Goal: Transaction & Acquisition: Purchase product/service

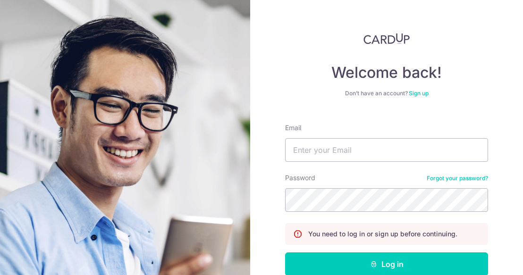
click at [338, 163] on form "Email Password Forgot your password? You need to log in or sign up before conti…" at bounding box center [386, 217] width 203 height 202
click at [336, 157] on input "Email" at bounding box center [386, 150] width 203 height 24
type input "[EMAIL_ADDRESS][DOMAIN_NAME]"
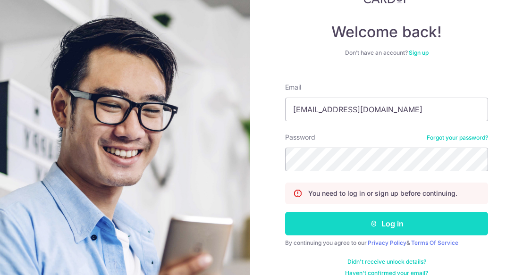
click at [316, 223] on button "Log in" at bounding box center [386, 224] width 203 height 24
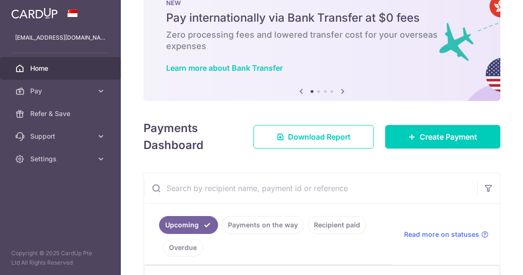
scroll to position [32, 0]
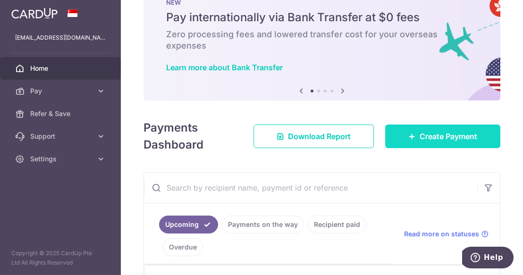
click at [432, 140] on span "Create Payment" at bounding box center [449, 136] width 58 height 11
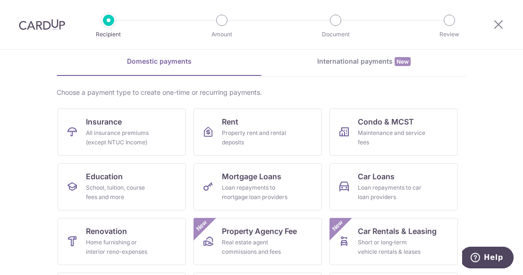
scroll to position [48, 0]
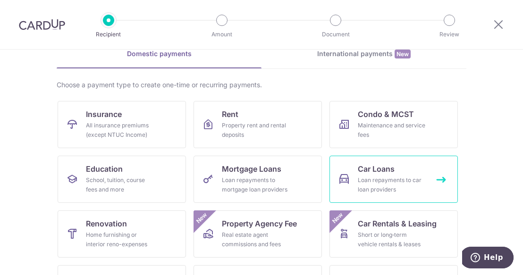
click at [403, 169] on link "Car Loans Loan repayments to car loan providers" at bounding box center [393, 179] width 128 height 47
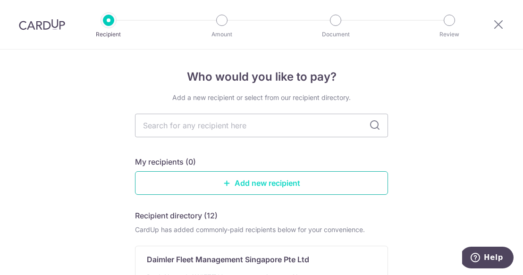
click at [314, 187] on link "Add new recipient" at bounding box center [261, 183] width 253 height 24
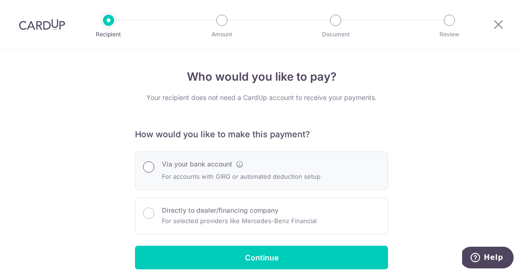
click at [151, 165] on input "Via your bank account" at bounding box center [148, 166] width 11 height 11
radio input "true"
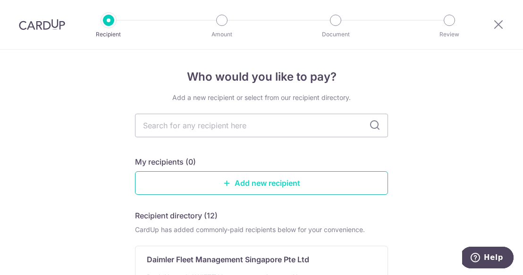
click at [253, 183] on link "Add new recipient" at bounding box center [261, 183] width 253 height 24
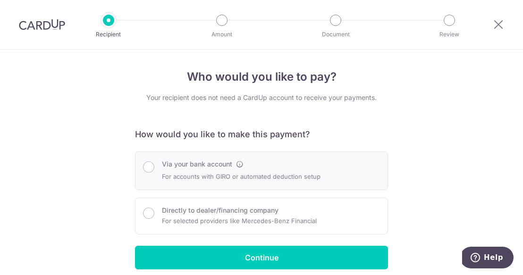
scroll to position [10, 0]
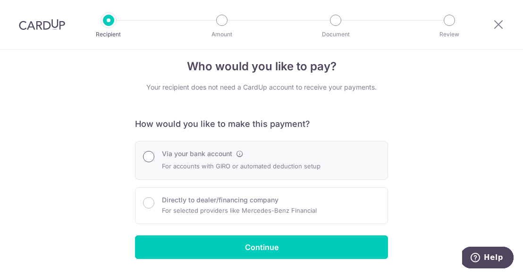
click at [150, 154] on input "Via your bank account" at bounding box center [148, 156] width 11 height 11
radio input "true"
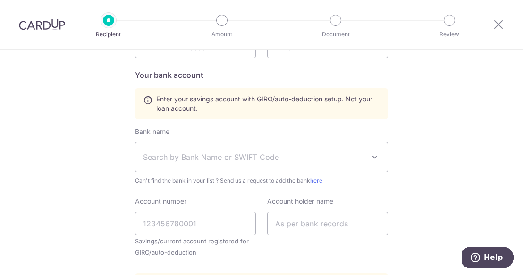
scroll to position [327, 0]
drag, startPoint x: 197, startPoint y: 255, endPoint x: 135, endPoint y: 254, distance: 62.3
click at [135, 254] on div "Account number Savings/current account registered for GIRO/auto-deduction" at bounding box center [195, 230] width 132 height 69
click at [135, 254] on small "Savings/current account registered for GIRO/auto-deduction" at bounding box center [195, 246] width 121 height 23
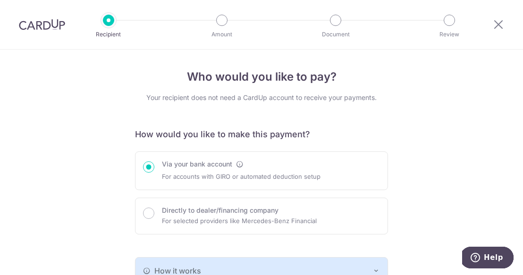
click at [52, 22] on img at bounding box center [42, 24] width 46 height 11
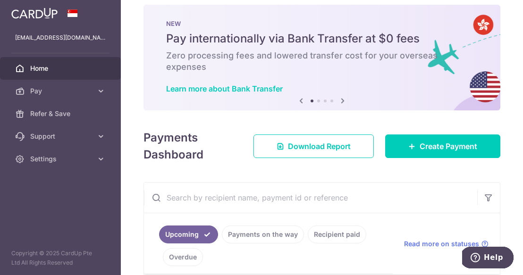
scroll to position [15, 0]
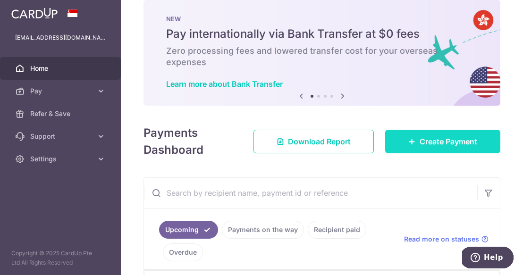
click at [436, 136] on span "Create Payment" at bounding box center [449, 141] width 58 height 11
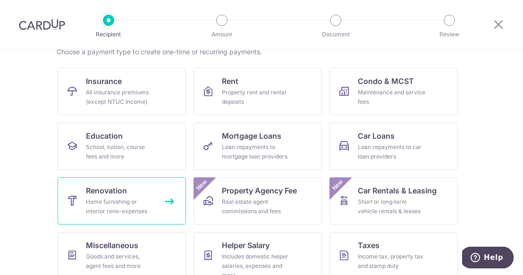
click at [100, 198] on div "Home furnishing or interior reno-expenses" at bounding box center [120, 206] width 68 height 19
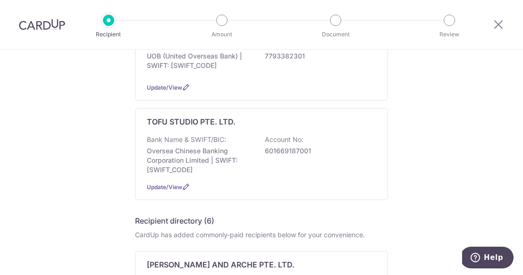
scroll to position [137, 0]
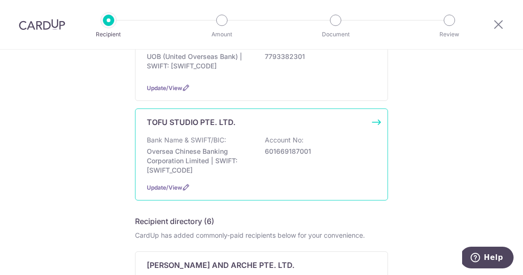
click at [262, 164] on div "Bank Name & SWIFT/BIC: Oversea Chinese Banking Corporation Limited | SWIFT: OCB…" at bounding box center [261, 155] width 229 height 40
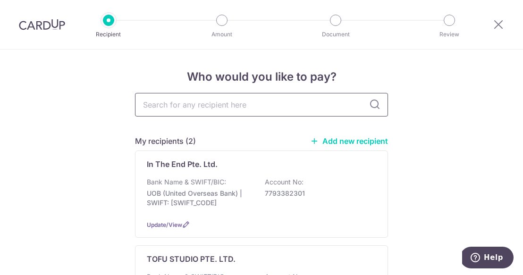
click at [188, 105] on input "text" at bounding box center [261, 105] width 253 height 24
click at [351, 146] on div "My recipients (2) Add new recipient" at bounding box center [261, 140] width 253 height 11
click at [348, 140] on link "Add new recipient" at bounding box center [349, 140] width 78 height 9
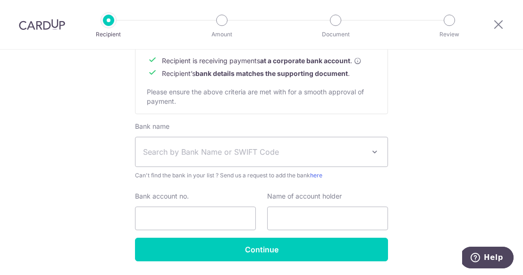
scroll to position [485, 0]
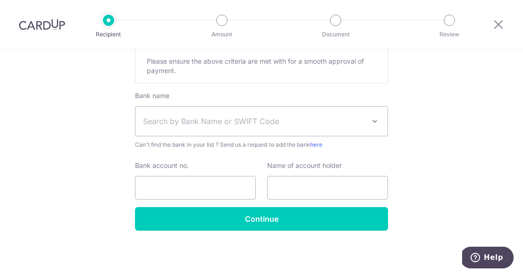
click at [42, 27] on img at bounding box center [42, 24] width 46 height 11
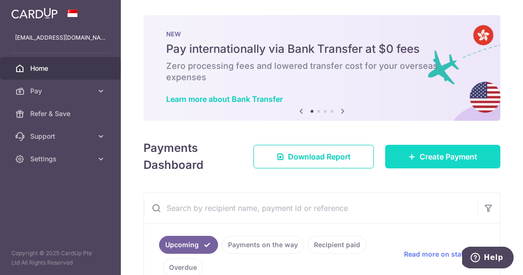
click at [433, 151] on span "Create Payment" at bounding box center [449, 156] width 58 height 11
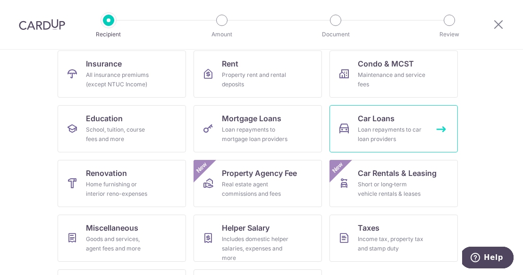
scroll to position [99, 0]
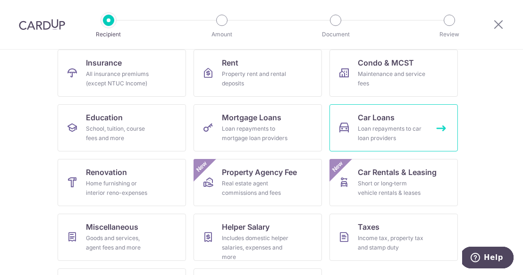
click at [387, 141] on div "Loan repayments to car loan providers" at bounding box center [392, 133] width 68 height 19
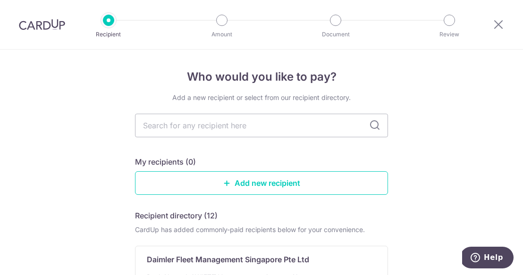
scroll to position [29, 0]
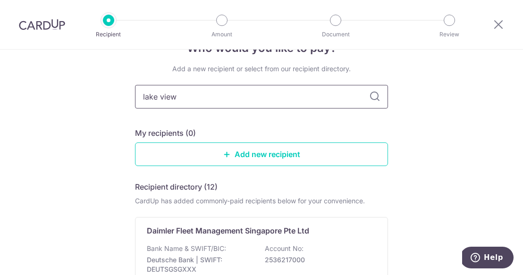
type input "lake view"
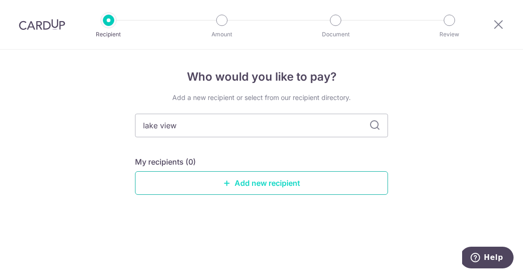
click at [254, 188] on link "Add new recipient" at bounding box center [261, 183] width 253 height 24
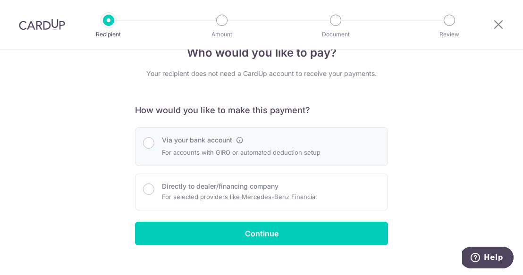
scroll to position [25, 0]
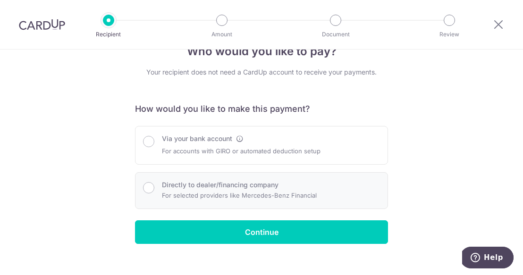
click at [279, 180] on div "Directly to dealer/financing company For selected providers like Mercedes-Benz …" at bounding box center [239, 190] width 155 height 21
radio input "true"
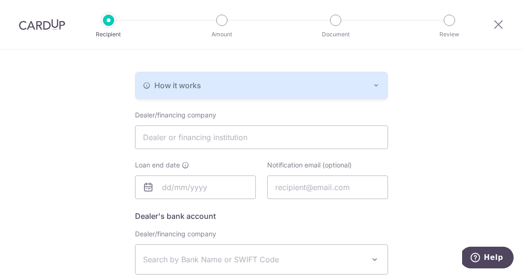
scroll to position [147, 0]
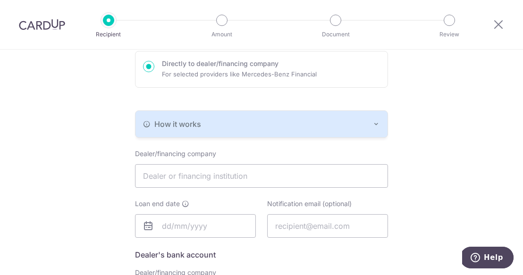
click at [305, 123] on div "How it works" at bounding box center [261, 123] width 237 height 11
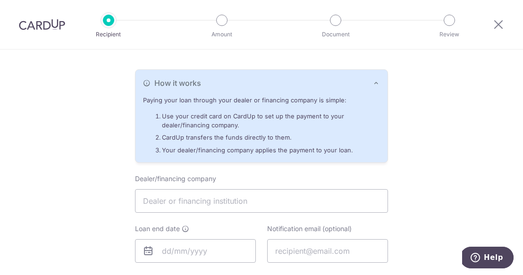
scroll to position [189, 0]
click at [291, 196] on input "text" at bounding box center [261, 200] width 253 height 24
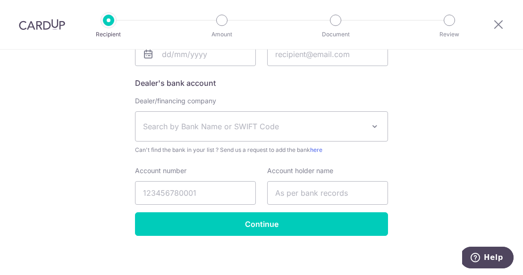
scroll to position [390, 0]
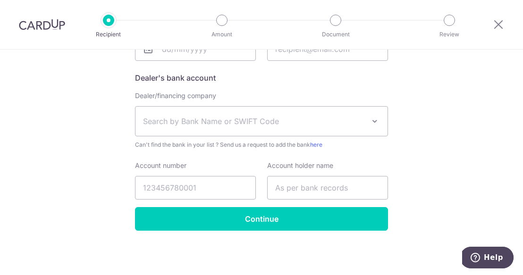
type input "Lake View Credit Pte Ltd"
